Goal: Book appointment/travel/reservation

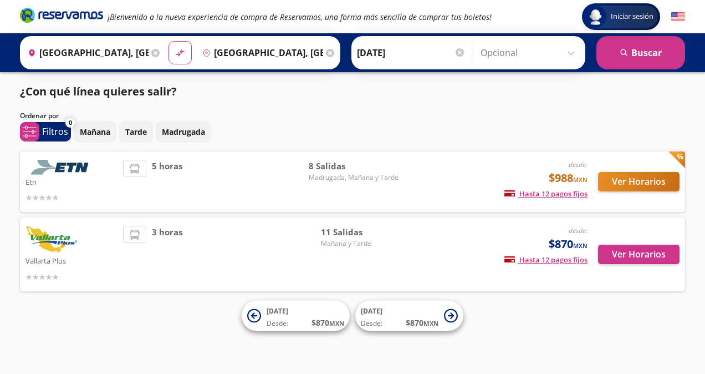
click at [644, 281] on div "Ver Horarios" at bounding box center [634, 254] width 92 height 57
click at [640, 257] on button "Ver Horarios" at bounding box center [639, 254] width 82 height 19
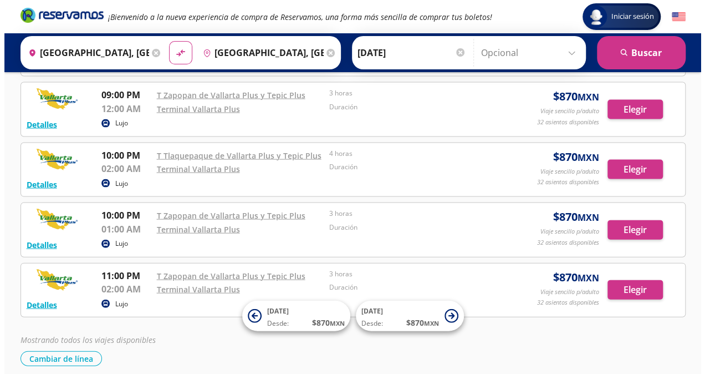
scroll to position [3205, 0]
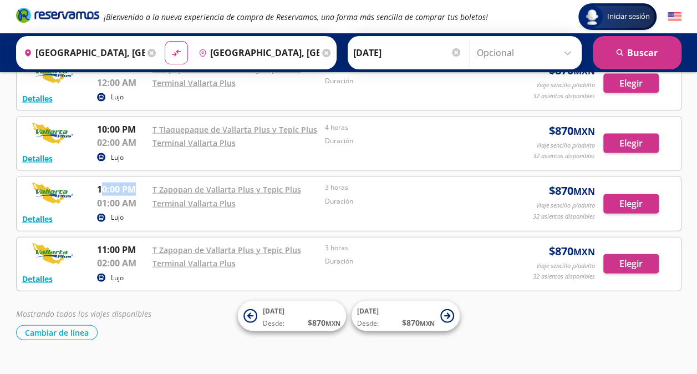
drag, startPoint x: 101, startPoint y: 170, endPoint x: 134, endPoint y: 169, distance: 33.3
click at [134, 182] on p "10:00 PM" at bounding box center [122, 188] width 50 height 13
drag, startPoint x: 134, startPoint y: 169, endPoint x: 130, endPoint y: 190, distance: 21.4
click at [130, 190] on div "Detalles Lujo 10:00 PM T Zapopan de Vallarta Plus y Tepic Plus 01:00 AM Termina…" at bounding box center [348, 203] width 653 height 43
drag, startPoint x: 101, startPoint y: 232, endPoint x: 133, endPoint y: 232, distance: 31.1
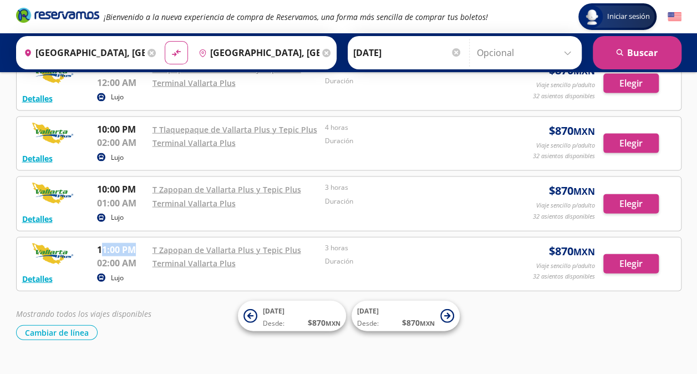
click at [133, 243] on p "11:00 PM" at bounding box center [122, 249] width 50 height 13
drag, startPoint x: 133, startPoint y: 232, endPoint x: 133, endPoint y: 256, distance: 23.8
click at [133, 272] on div "Lujo" at bounding box center [294, 278] width 395 height 13
click at [24, 213] on button "Detalles" at bounding box center [37, 219] width 31 height 12
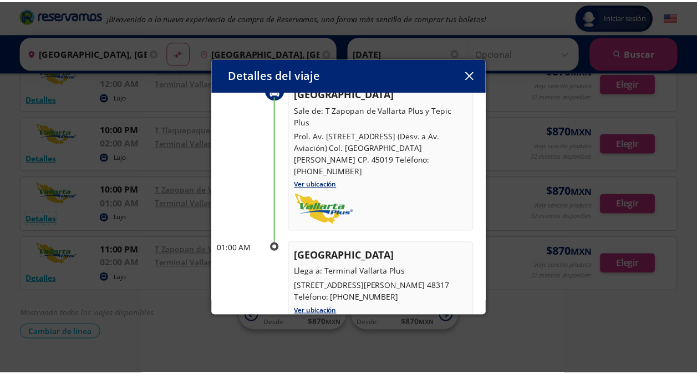
scroll to position [0, 0]
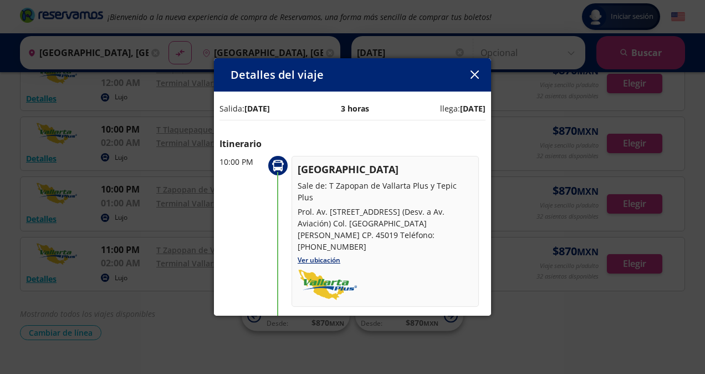
click at [474, 74] on icon "button" at bounding box center [474, 74] width 8 height 8
